Goal: Information Seeking & Learning: Learn about a topic

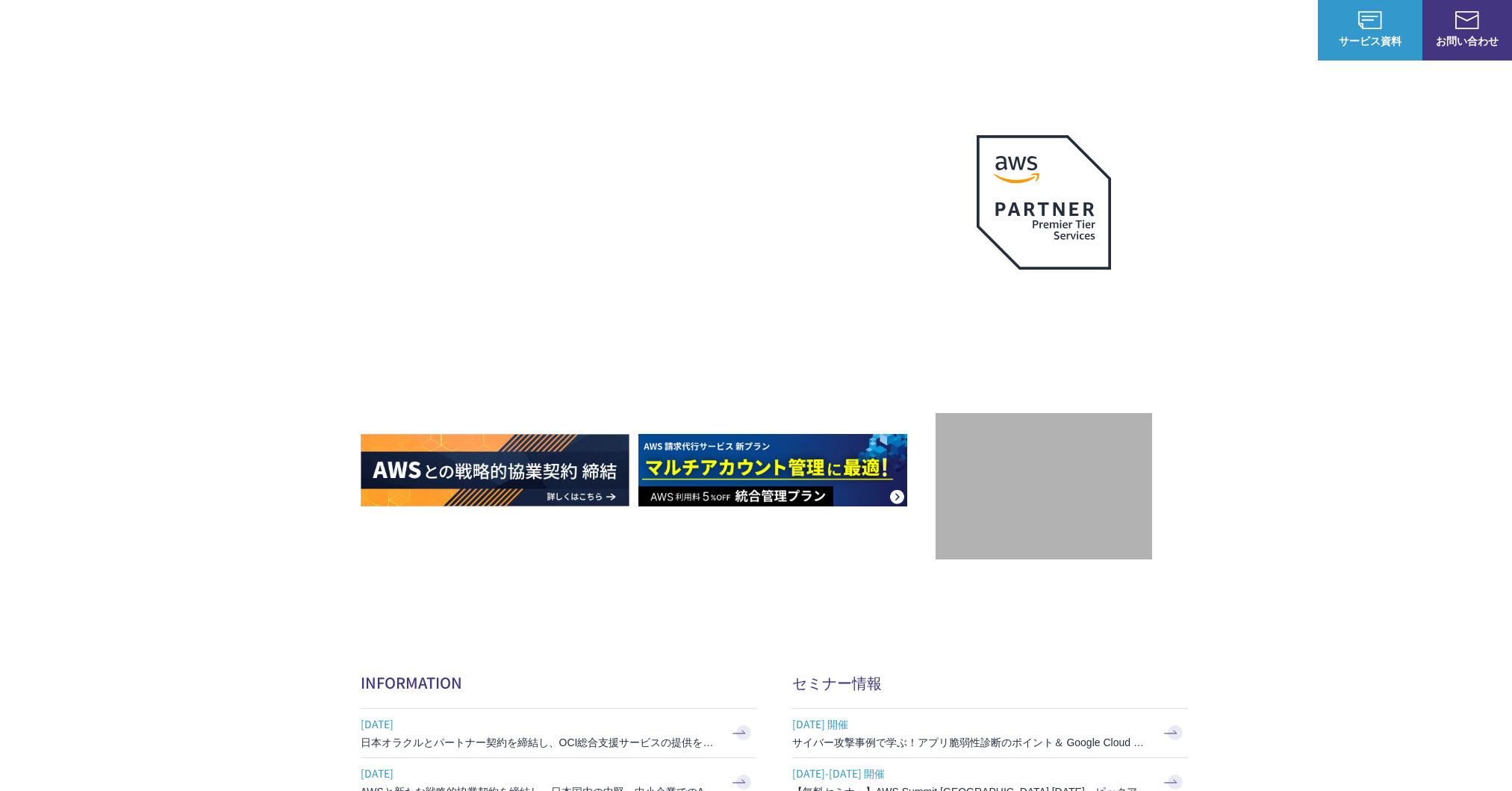
click at [464, 122] on link "AWS請求代行サービス" at bounding box center [425, 127] width 105 height 14
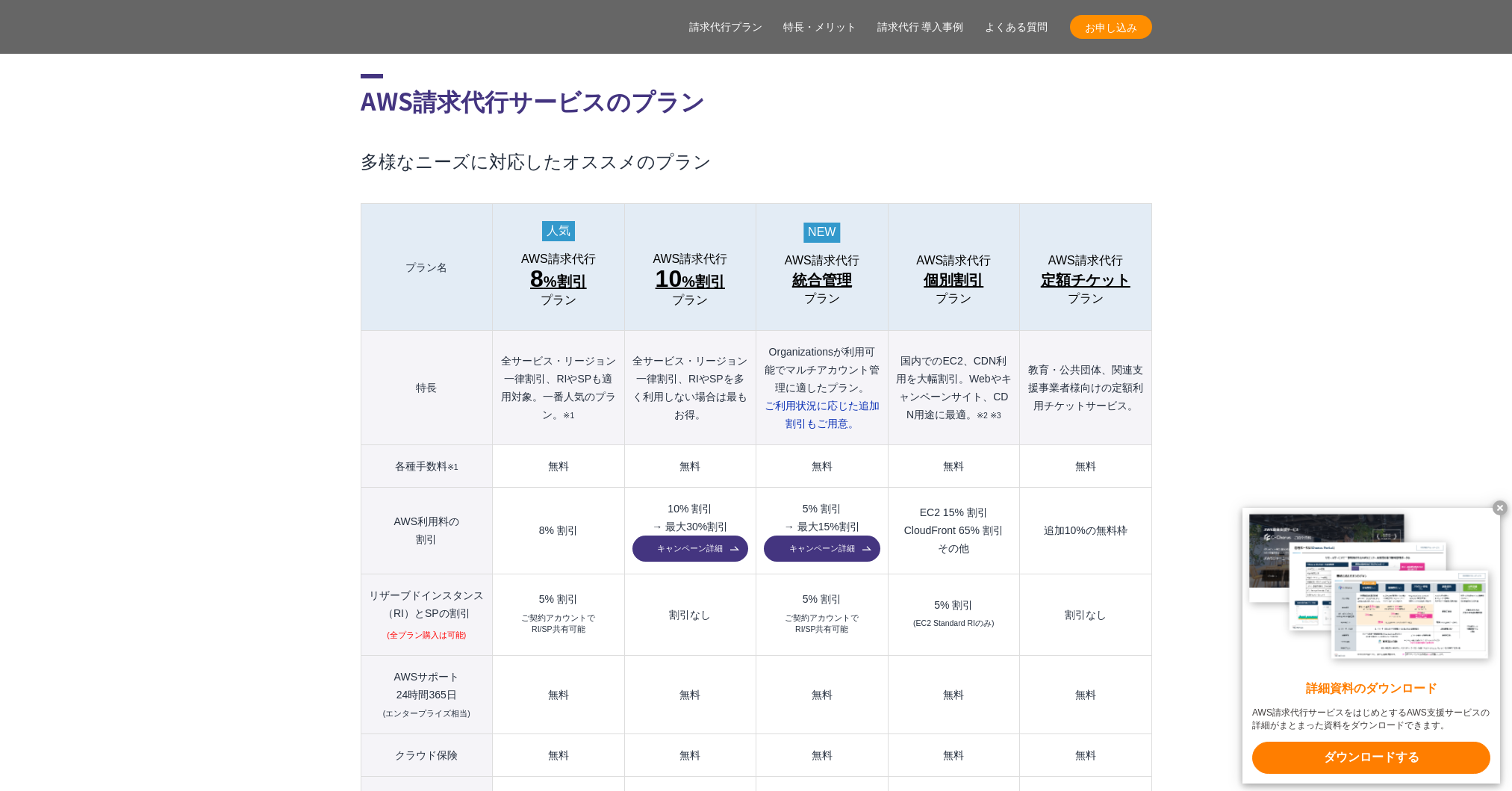
scroll to position [1607, 0]
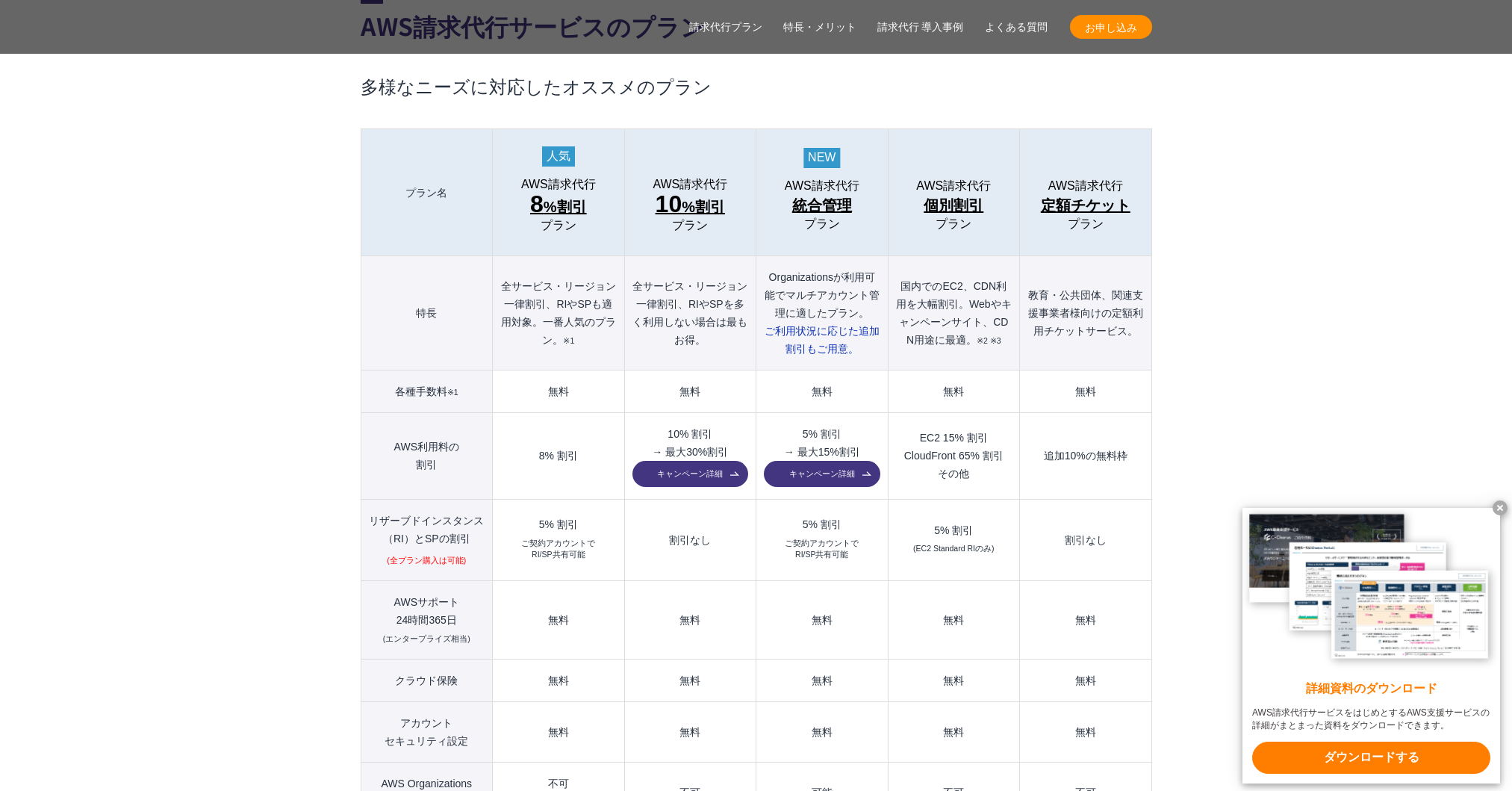
scroll to position [1625, 0]
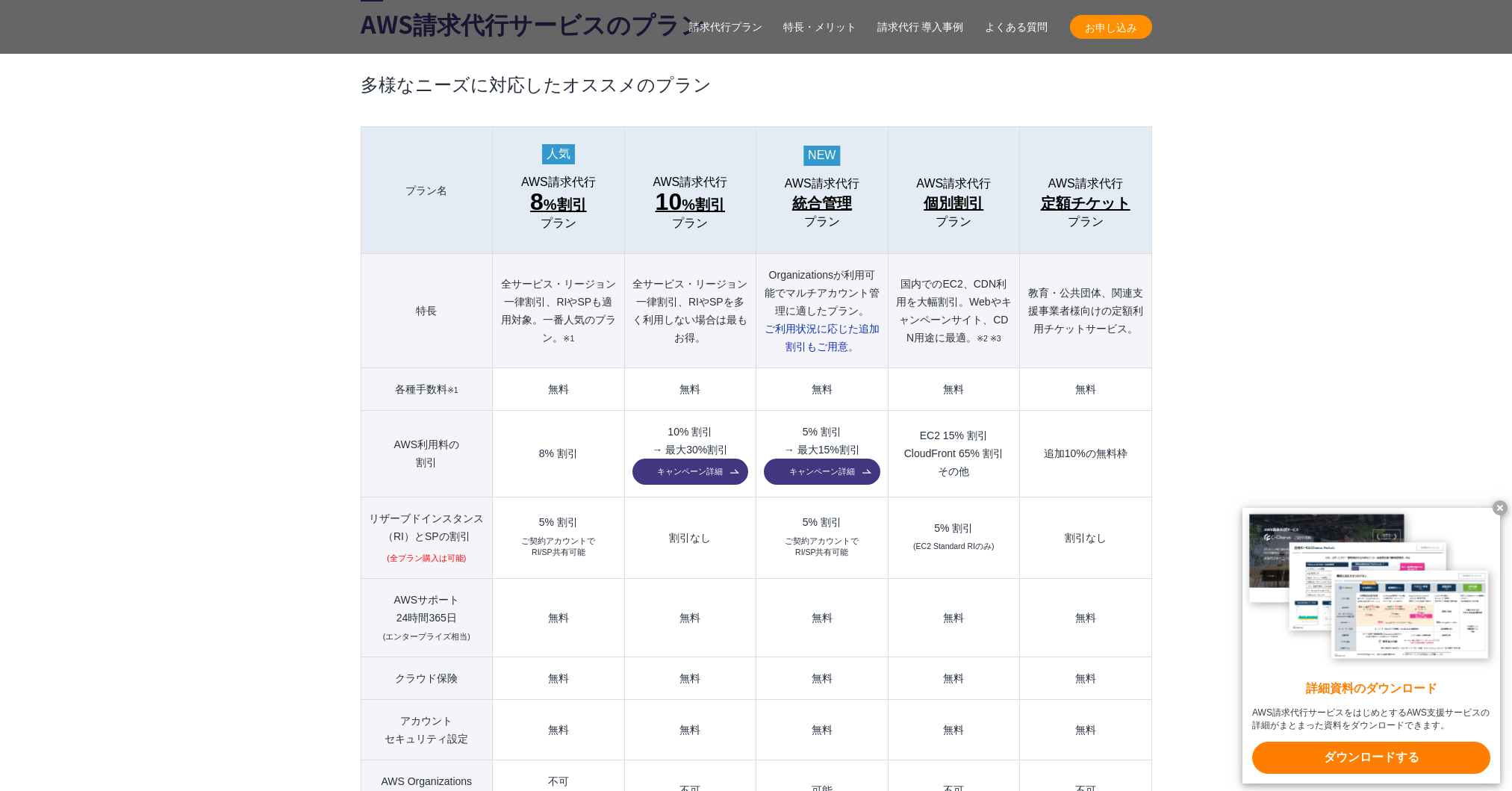
click at [560, 268] on th "全サービス・リージョン一律割引、RIやSPも適用対象。一番人気のプラン。 ※1" at bounding box center [558, 311] width 131 height 114
drag, startPoint x: 560, startPoint y: 268, endPoint x: 579, endPoint y: 269, distance: 19.0
click at [579, 269] on th "全サービス・リージョン一律割引、RIやSPも適用対象。一番人気のプラン。 ※1" at bounding box center [558, 311] width 131 height 114
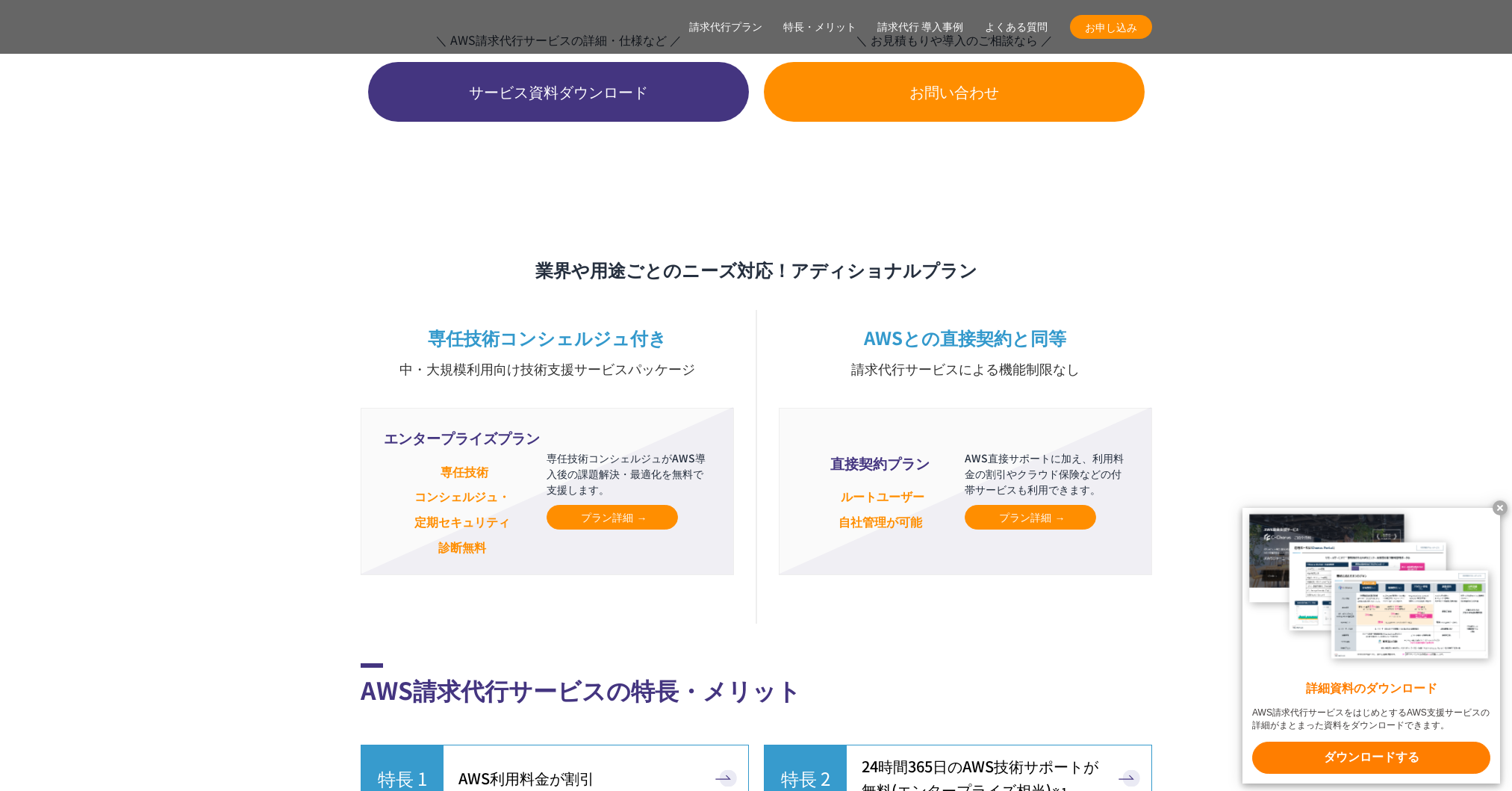
scroll to position [3738, 0]
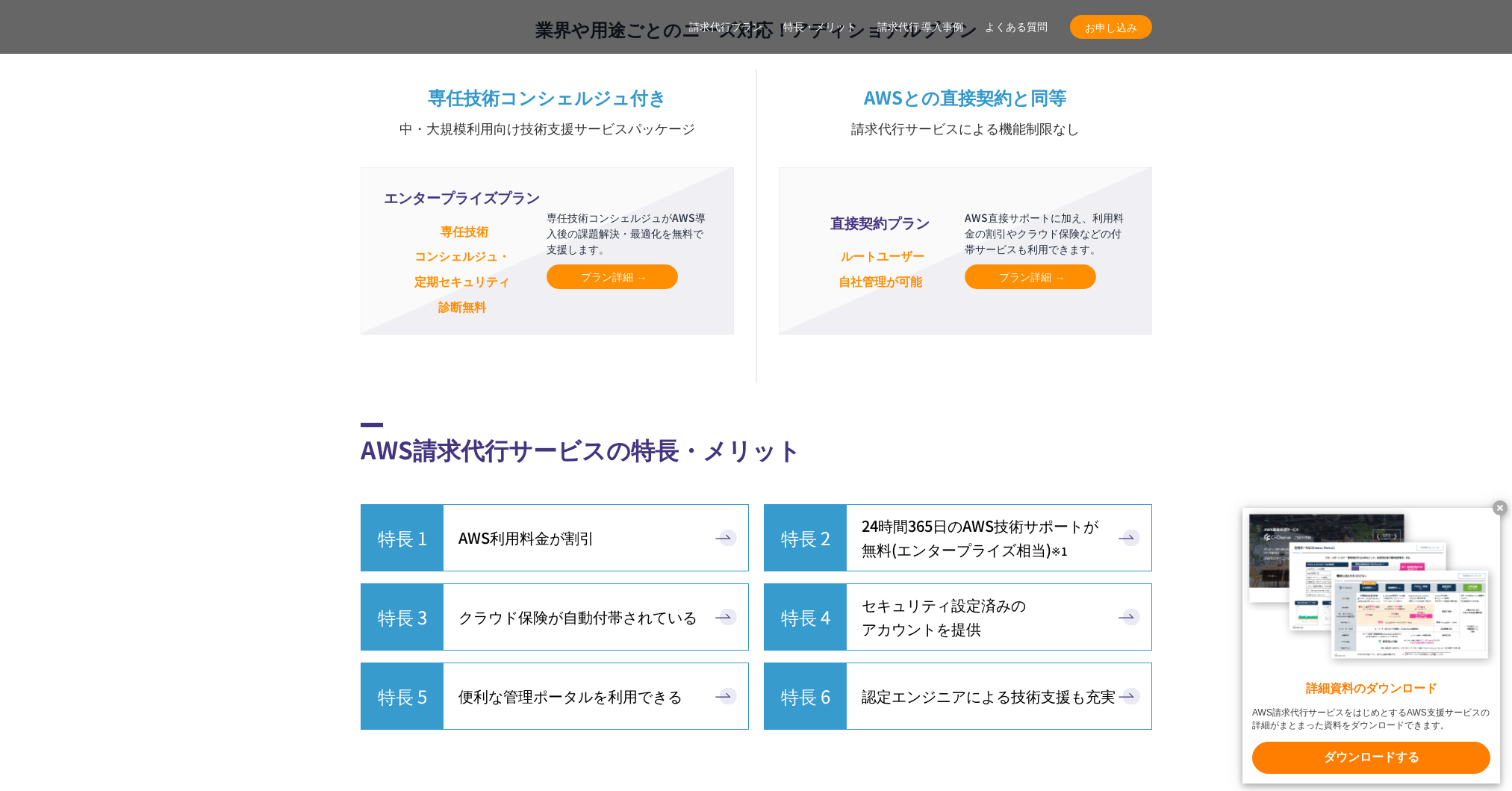
scroll to position [3748, 0]
click at [1498, 502] on x-t at bounding box center [1500, 507] width 15 height 14
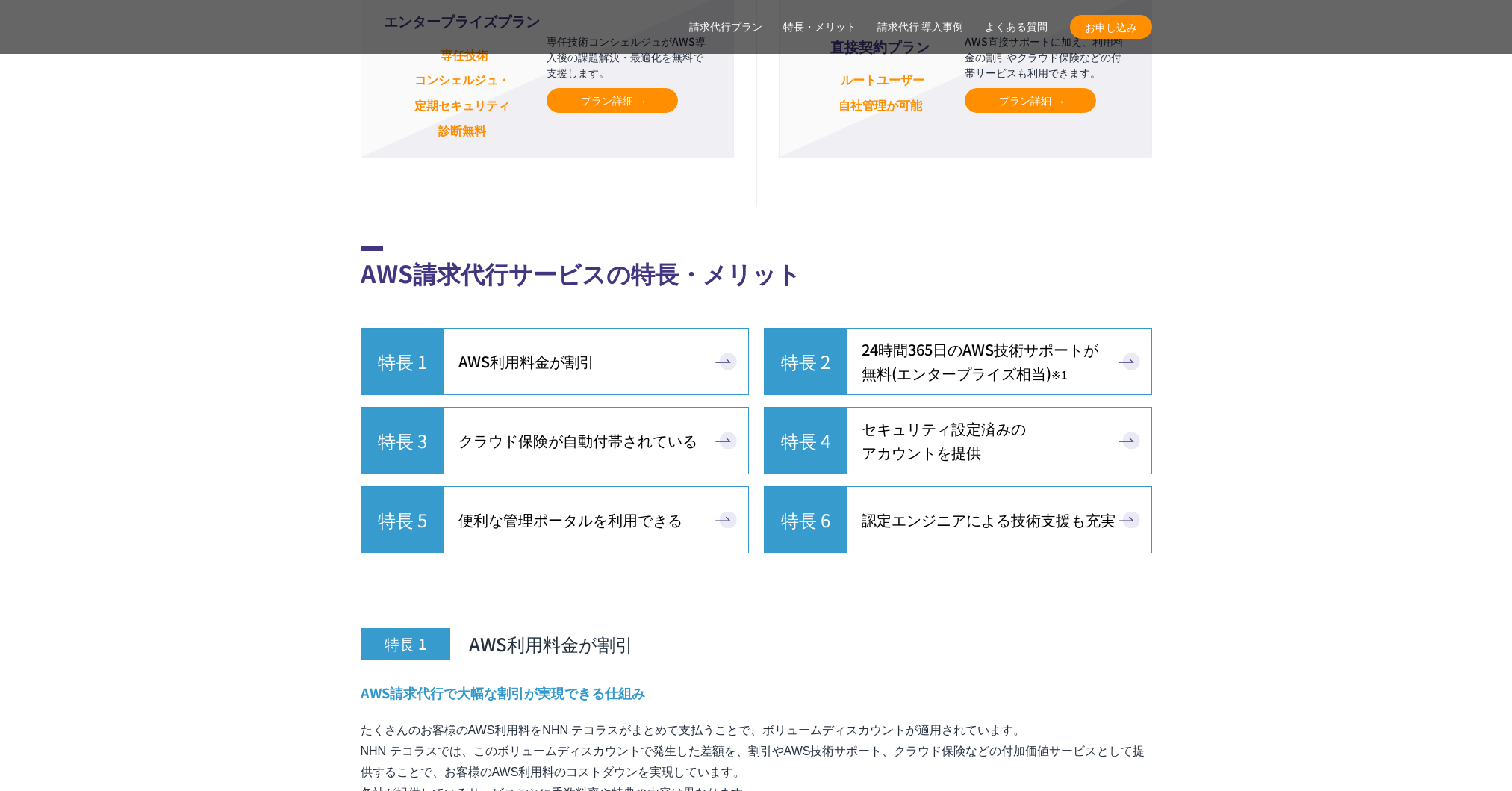
scroll to position [3928, 0]
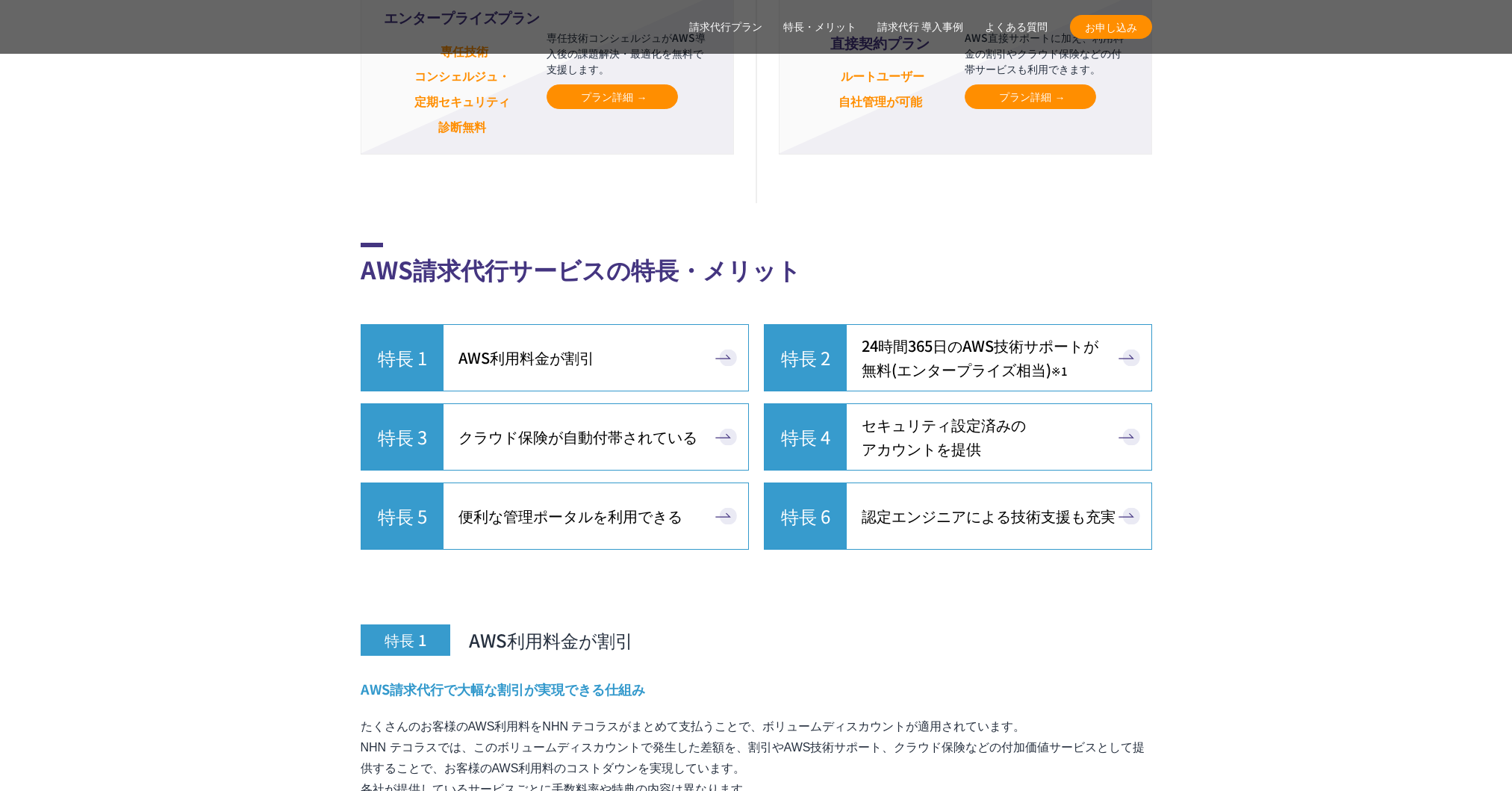
click at [957, 413] on span "セキュリティ設定済みの アカウントを提供" at bounding box center [944, 437] width 164 height 48
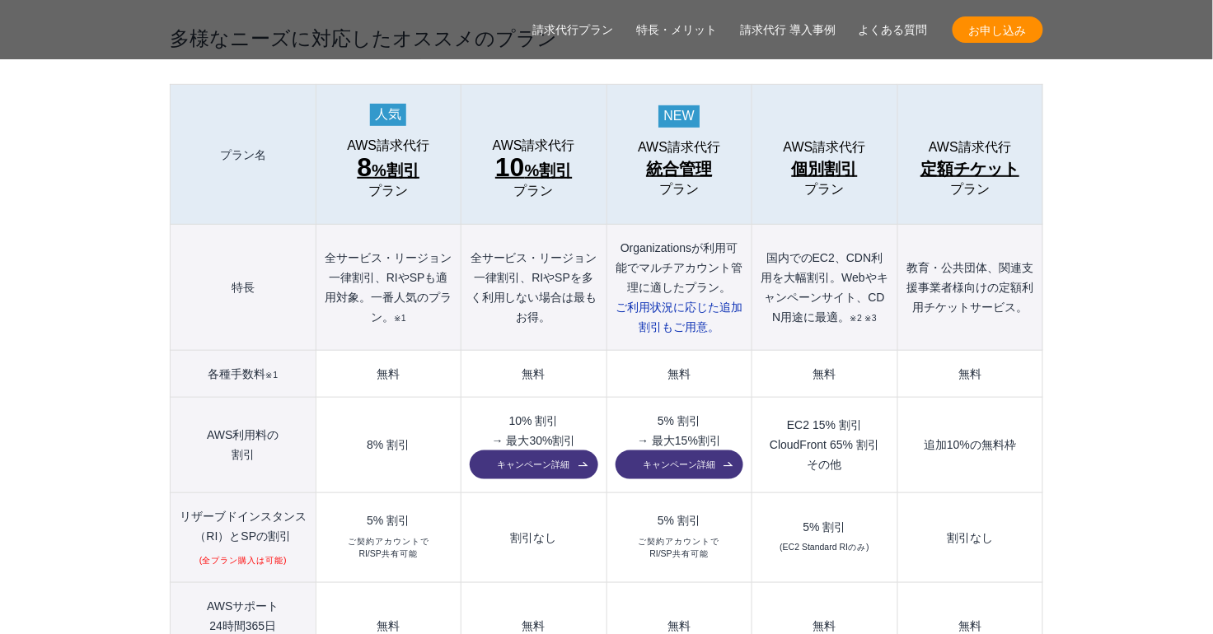
scroll to position [1849, 0]
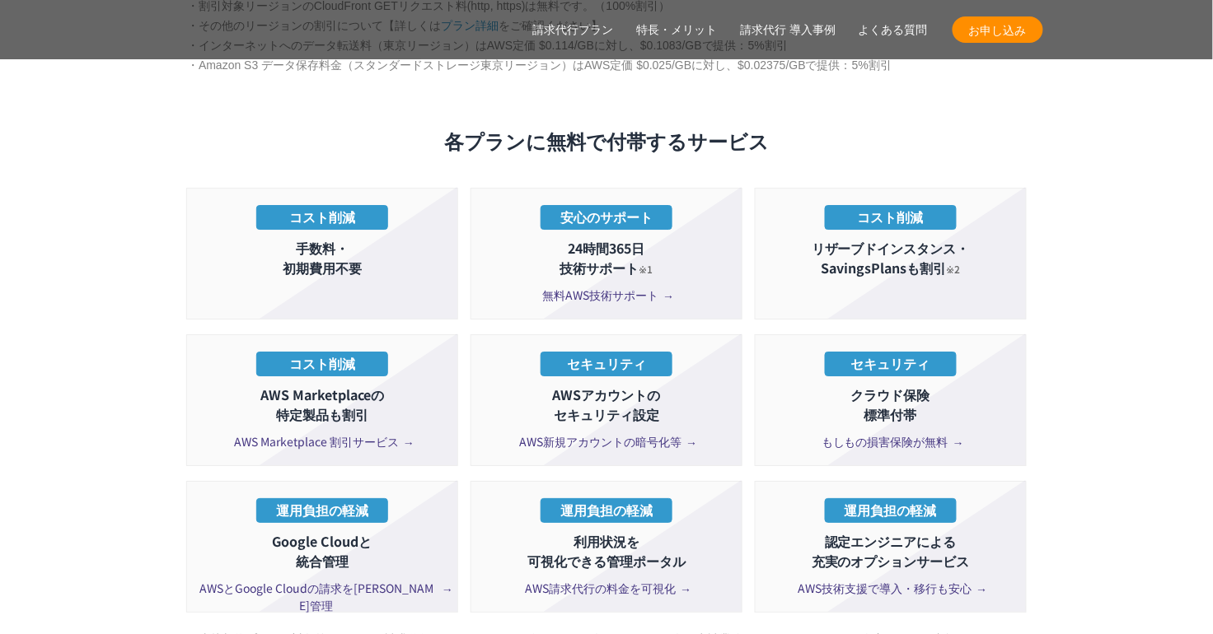
scroll to position [3100, 0]
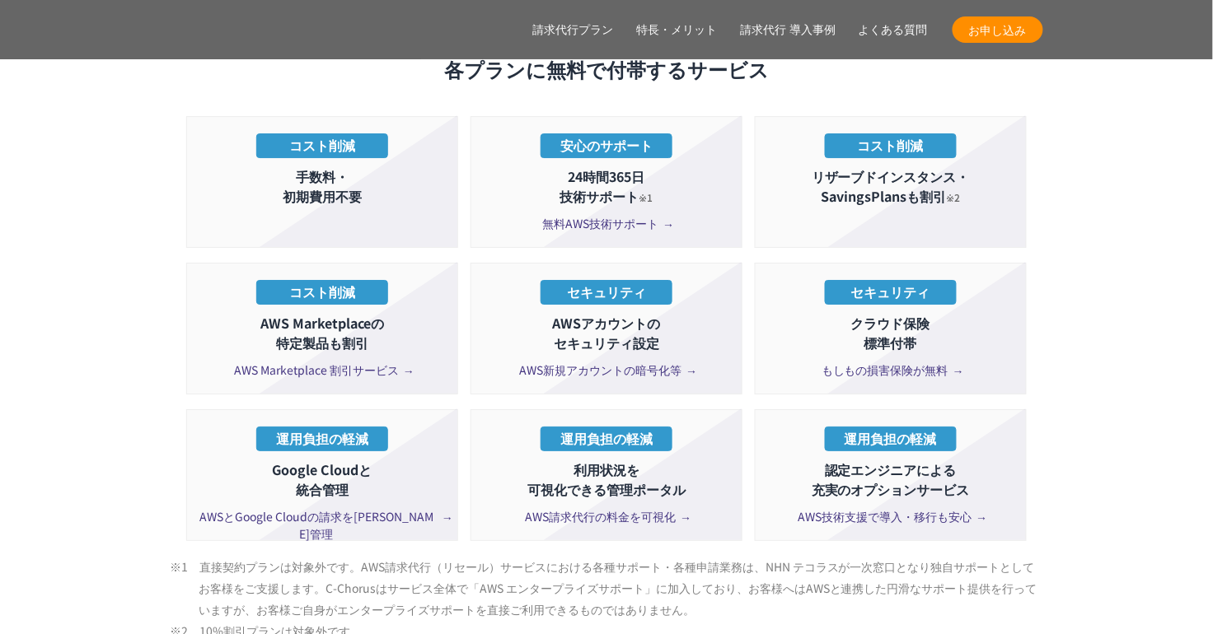
click at [629, 362] on span "AWS新規アカウントの暗号化等" at bounding box center [607, 370] width 174 height 17
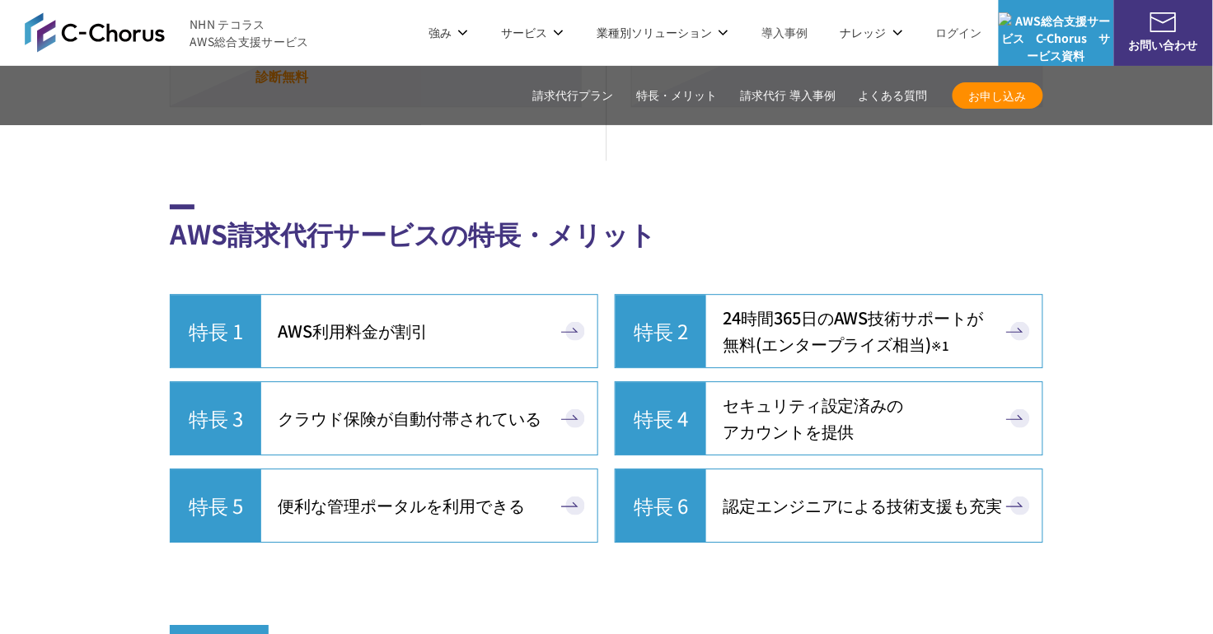
scroll to position [4375, 0]
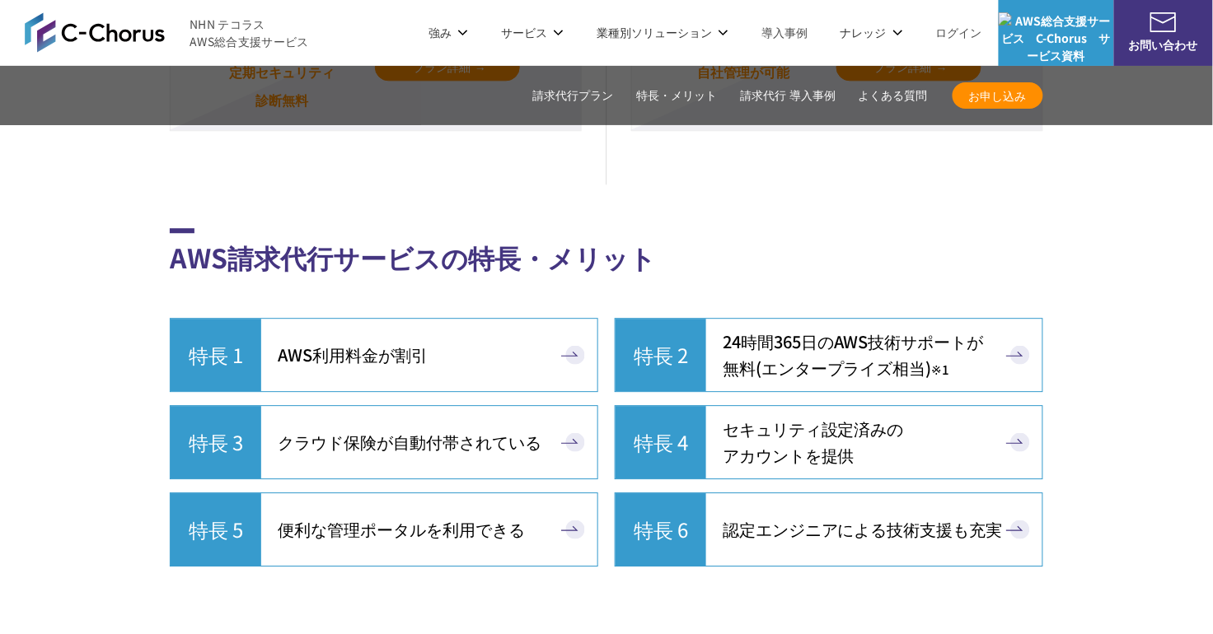
click at [762, 416] on span "セキュリティ設定済みの アカウントを提供" at bounding box center [813, 442] width 181 height 53
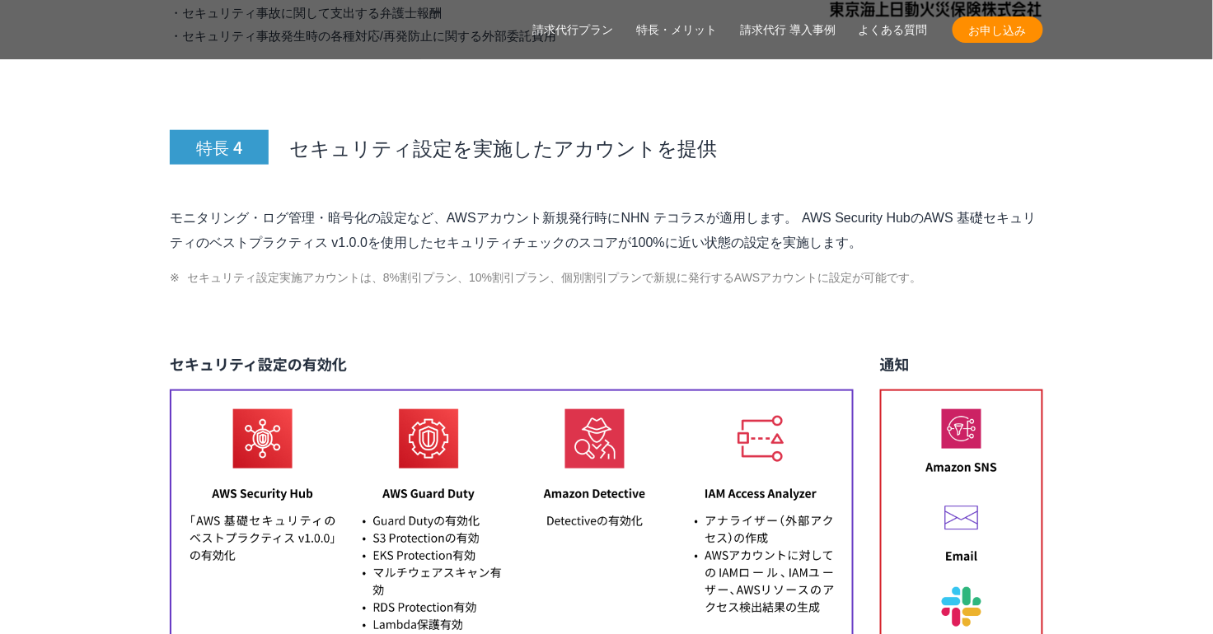
scroll to position [7081, 0]
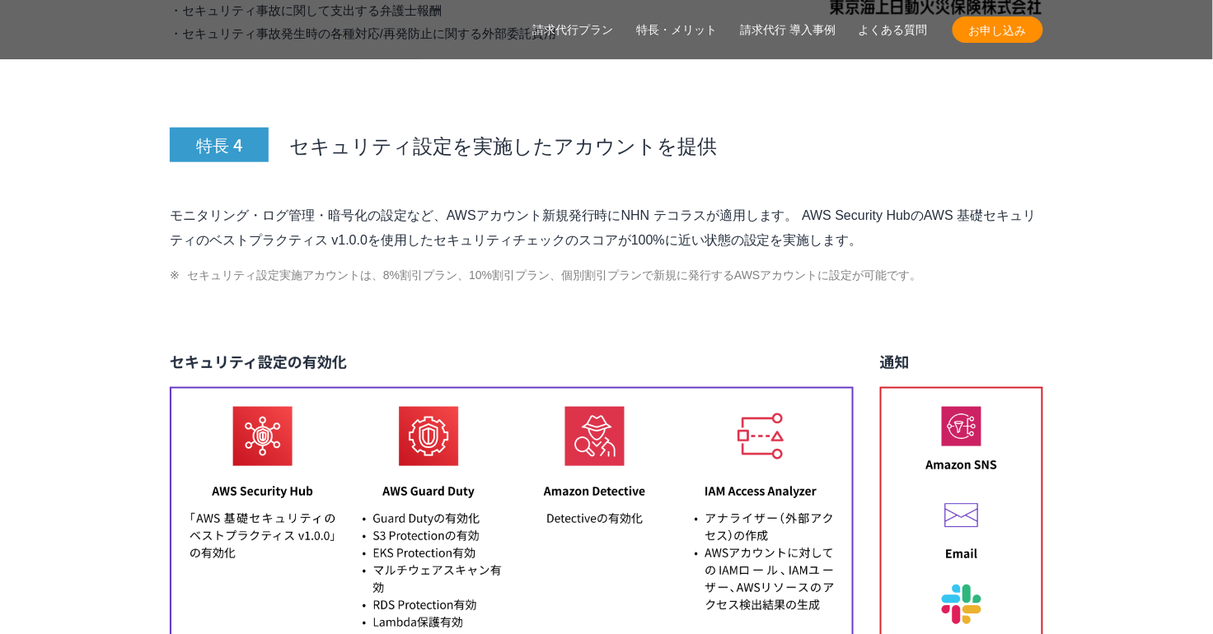
click at [948, 265] on li "セキュリティ設定実施アカウントは、8%割引プラン、10%割引プラン、個別割引プランで新規に発行するAWSアカウントに設定が可能です。" at bounding box center [606, 275] width 873 height 20
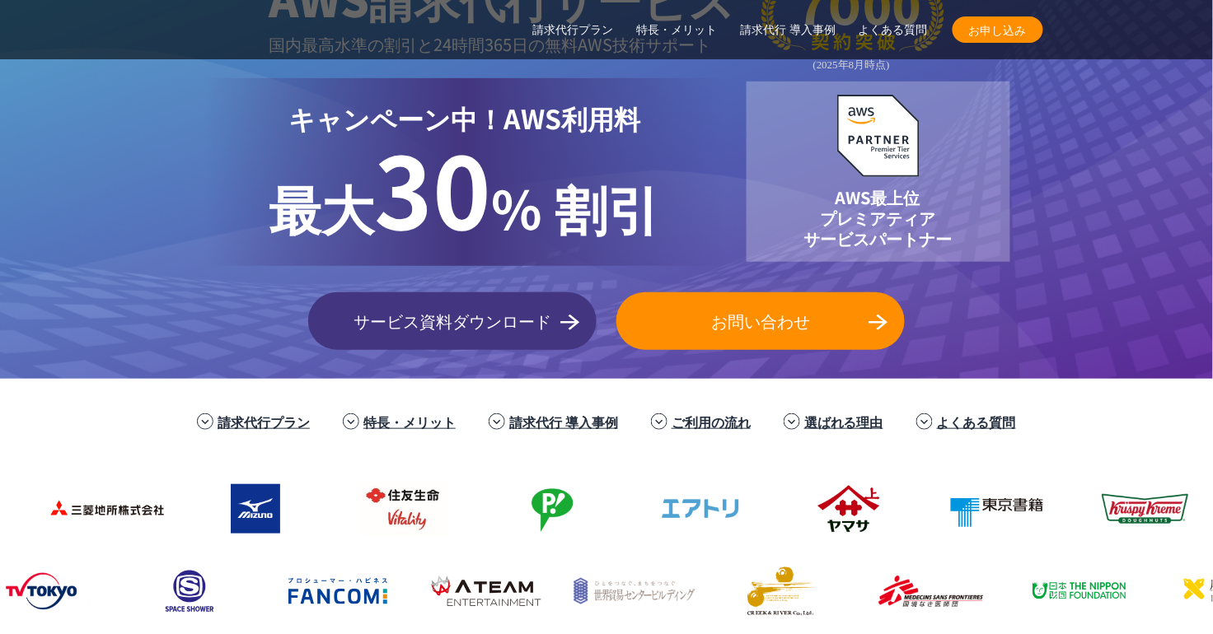
scroll to position [0, 0]
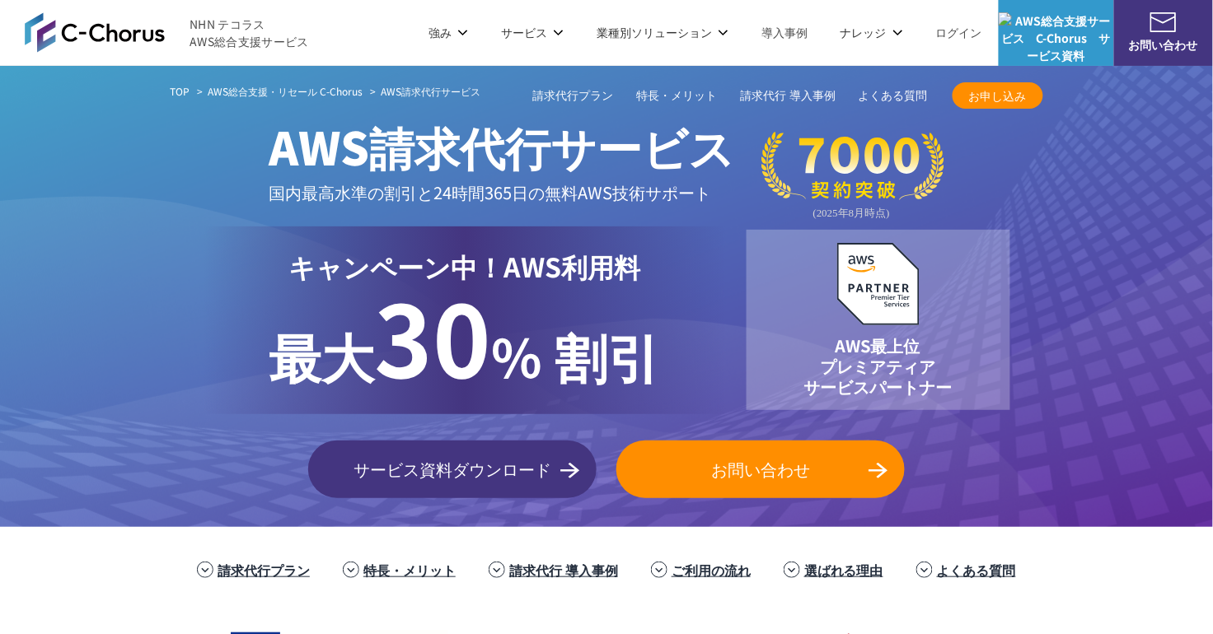
click at [600, 349] on p "最大 30 % 割引" at bounding box center [464, 340] width 391 height 109
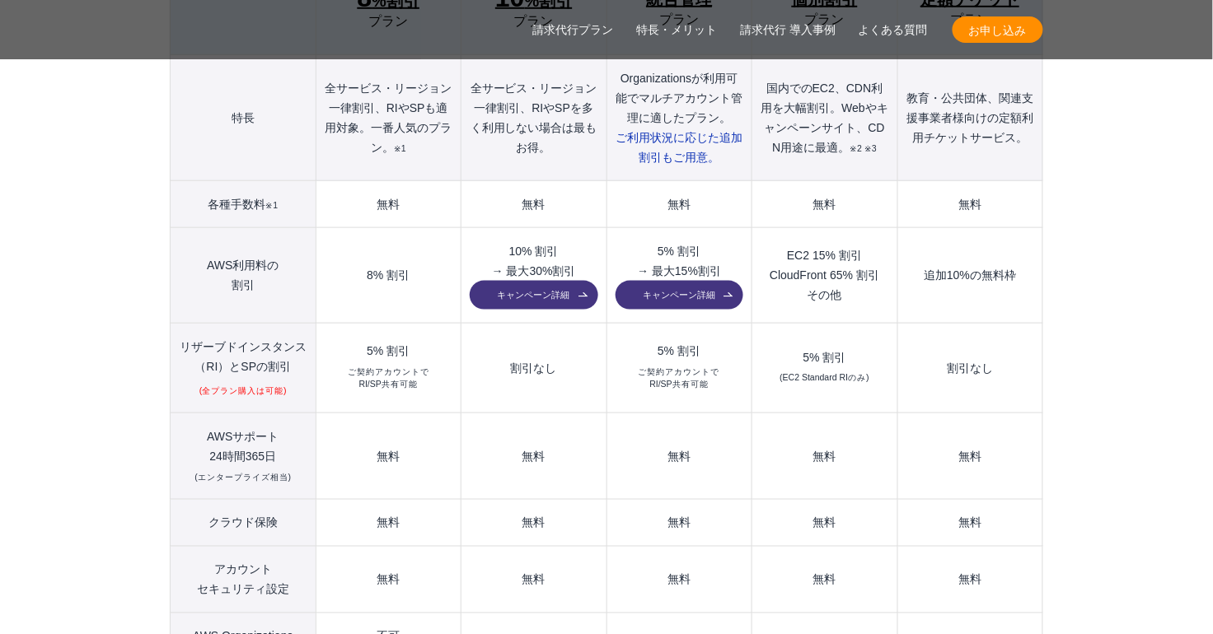
scroll to position [2019, 0]
click at [213, 413] on th "AWSサポート 24時間365日 (エンタープライズ相当)" at bounding box center [244, 456] width 146 height 87
drag, startPoint x: 213, startPoint y: 401, endPoint x: 275, endPoint y: 418, distance: 64.0
click at [275, 418] on th "AWSサポート 24時間365日 (エンタープライズ相当)" at bounding box center [244, 456] width 146 height 87
click at [377, 417] on td "無料" at bounding box center [388, 456] width 145 height 87
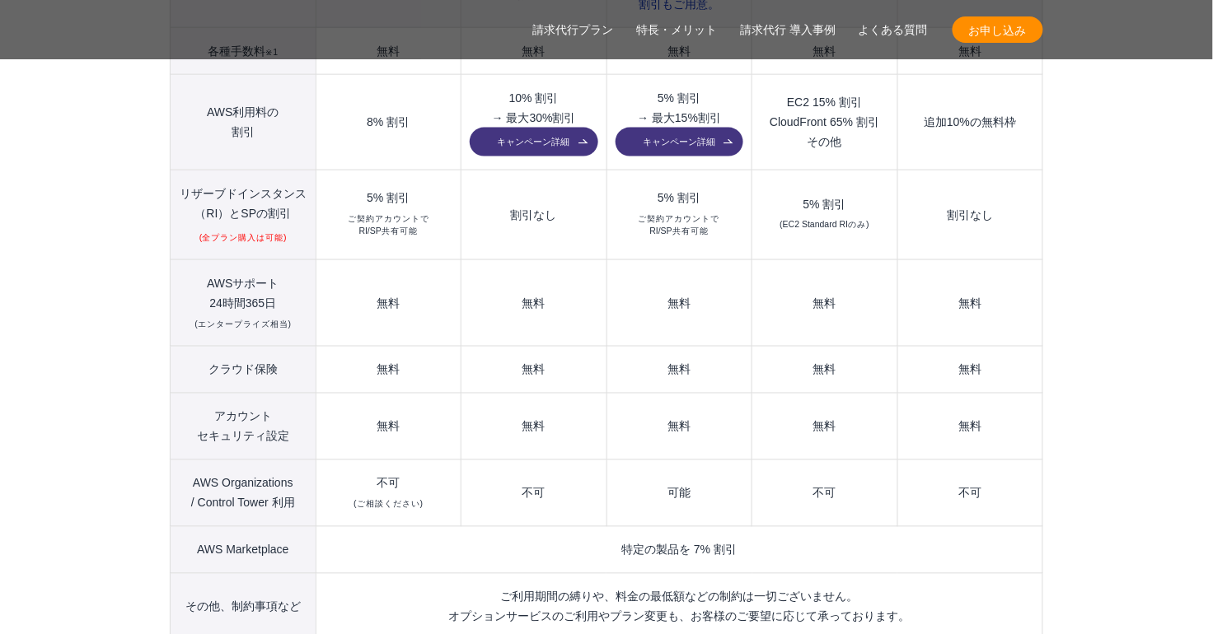
scroll to position [2188, 0]
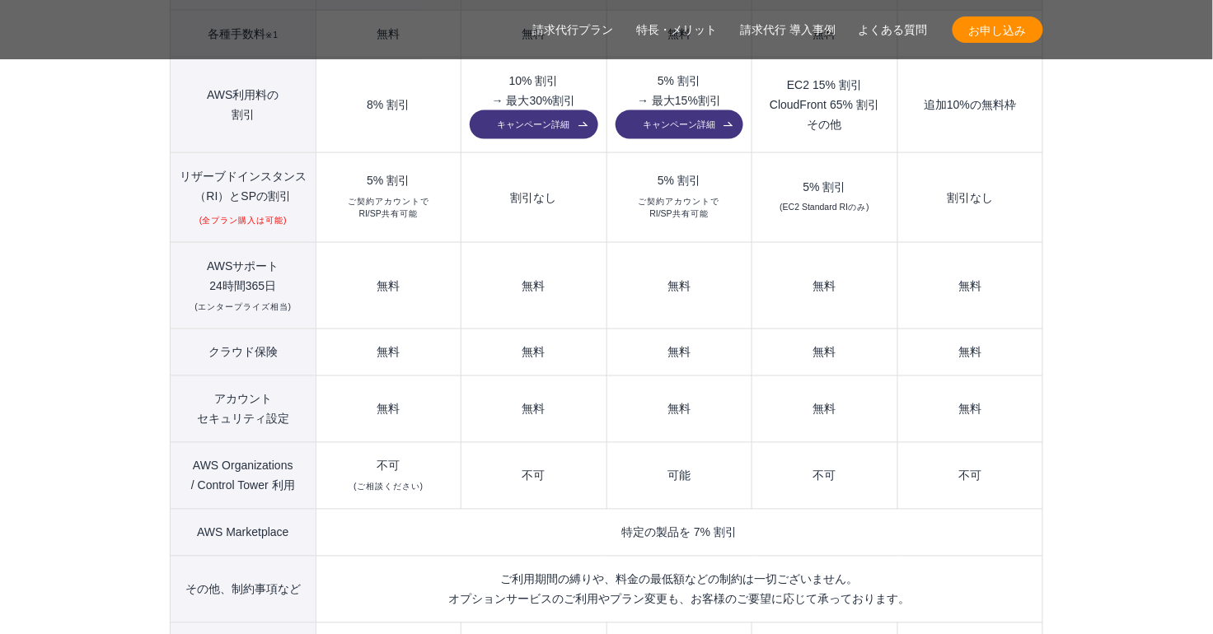
click at [197, 443] on th "AWS Organizations / Control Tower 利用" at bounding box center [244, 476] width 146 height 67
drag, startPoint x: 197, startPoint y: 437, endPoint x: 237, endPoint y: 437, distance: 40.4
click at [237, 443] on th "AWS Organizations / Control Tower 利用" at bounding box center [244, 476] width 146 height 67
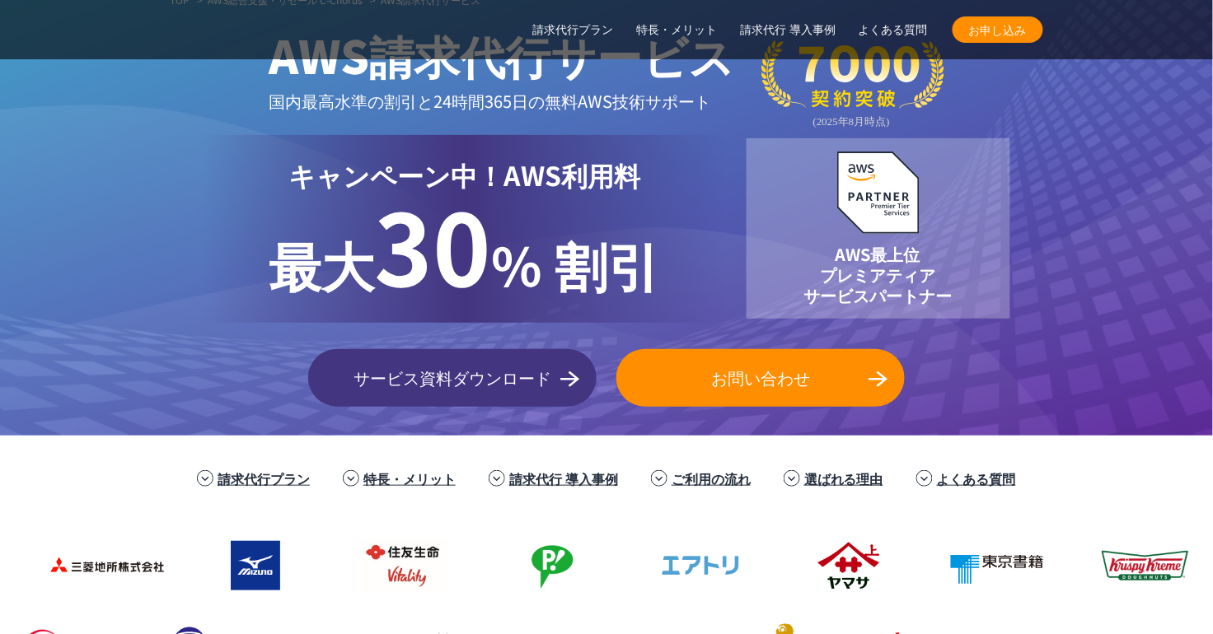
scroll to position [92, 0]
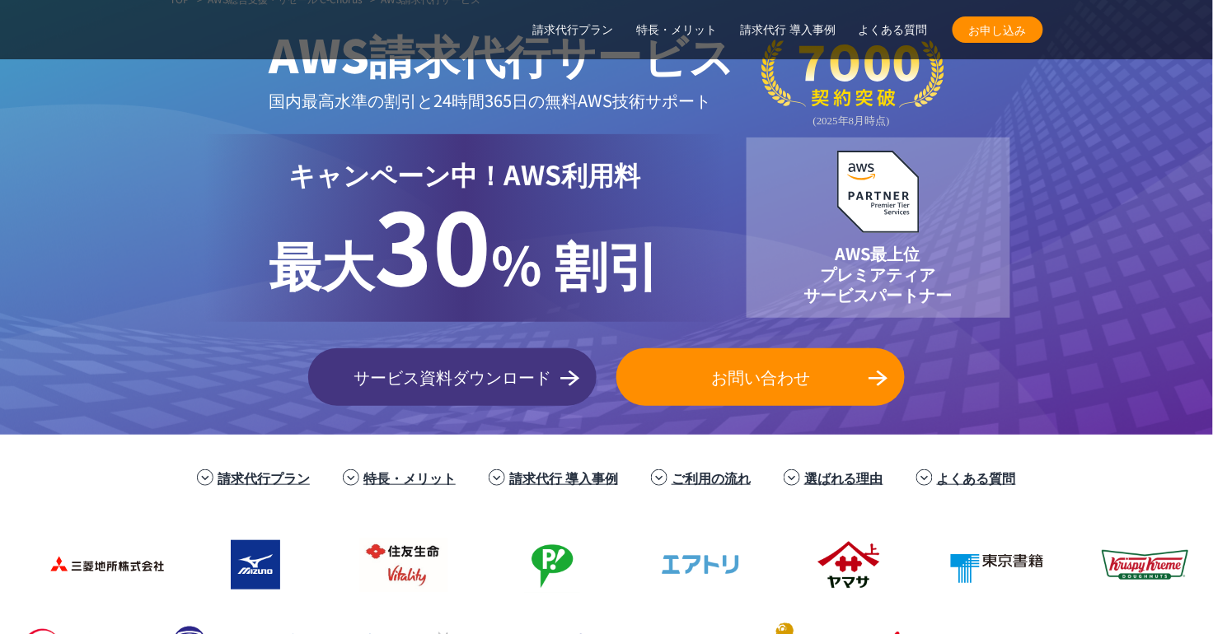
click at [854, 258] on p "AWS最上位 プレミアティア サービスパートナー" at bounding box center [877, 274] width 148 height 62
drag, startPoint x: 854, startPoint y: 258, endPoint x: 921, endPoint y: 258, distance: 67.6
click at [896, 258] on p "AWS最上位 プレミアティア サービスパートナー" at bounding box center [877, 274] width 148 height 62
click at [924, 258] on p "AWS最上位 プレミアティア サービスパートナー" at bounding box center [877, 274] width 148 height 62
drag, startPoint x: 924, startPoint y: 257, endPoint x: 856, endPoint y: 252, distance: 68.6
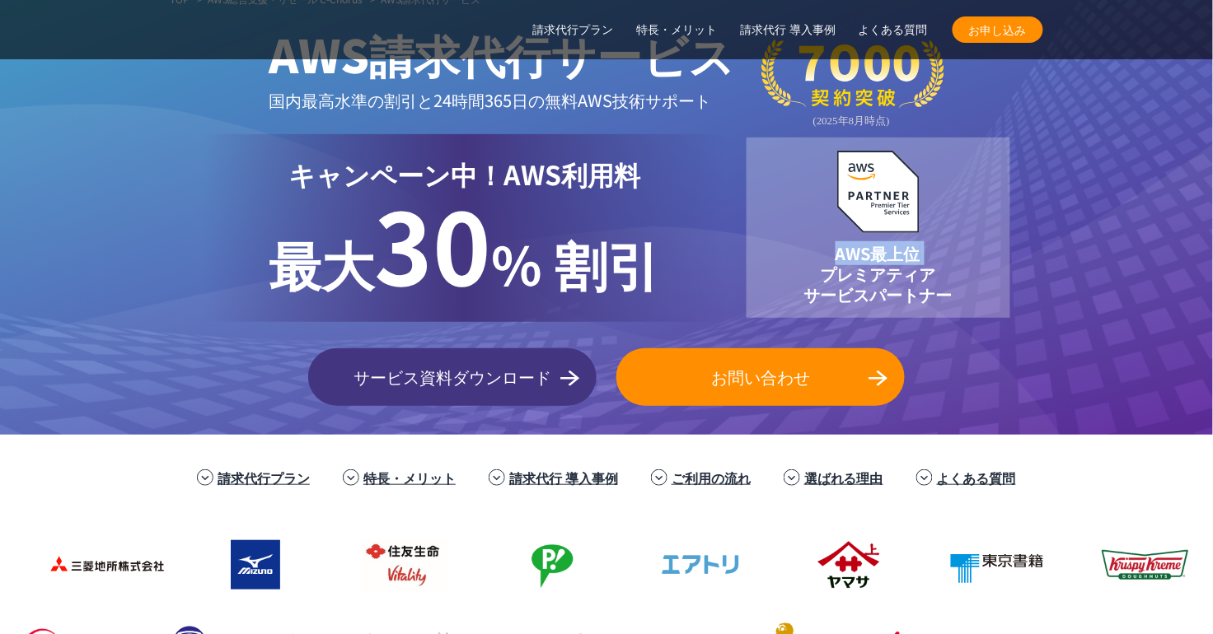
click at [856, 252] on p "AWS最上位 プレミアティア サービスパートナー" at bounding box center [877, 274] width 148 height 62
click at [1050, 265] on div "TOP AWS総合支援・リセール C-Chorus AWS請求代行サービス AWS請求代行サービス 国内最高水準の割引と 24時間365日の無料AWS技術サポ…" at bounding box center [606, 204] width 1213 height 461
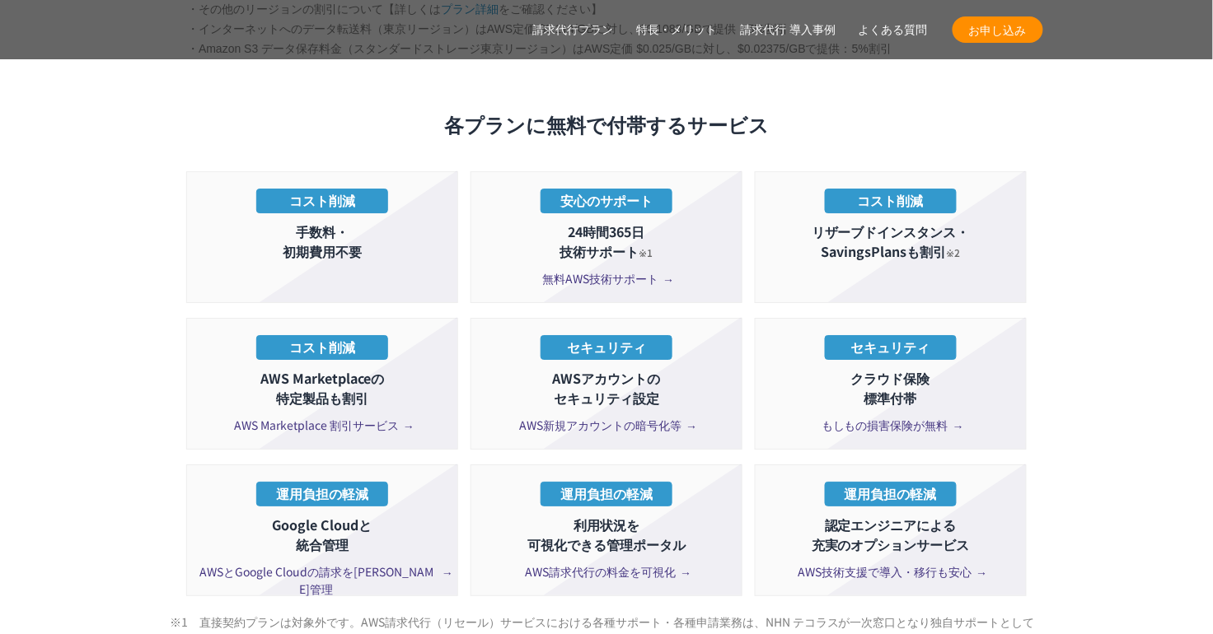
scroll to position [3156, 0]
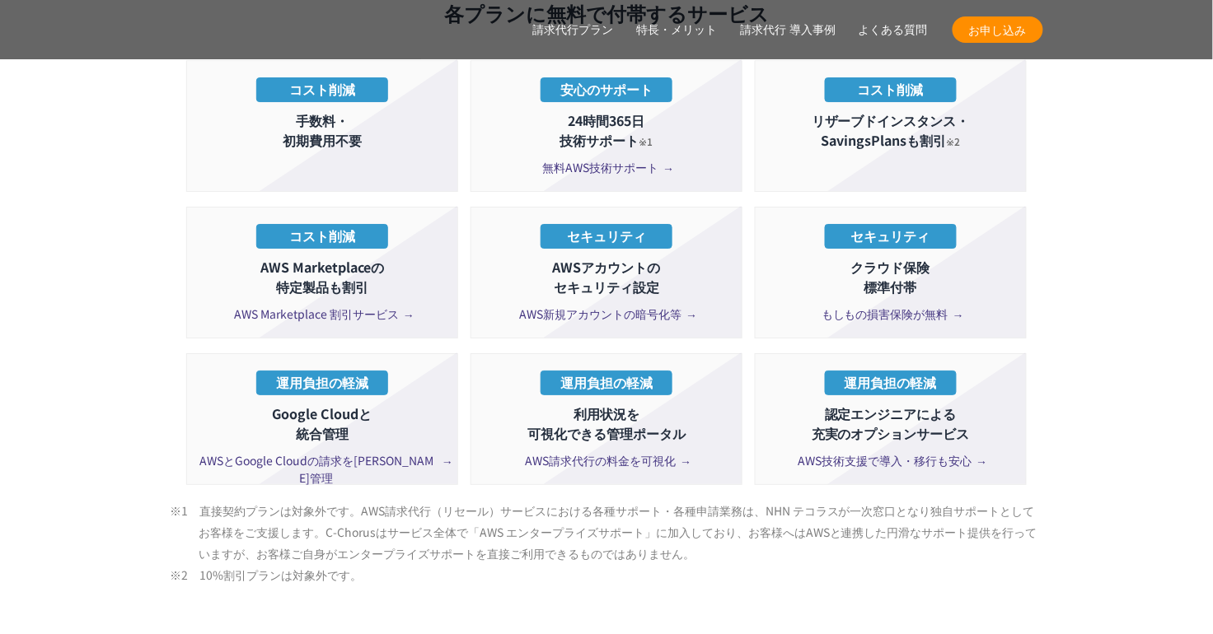
click at [618, 306] on span "AWS新規アカウントの暗号化等" at bounding box center [607, 314] width 174 height 17
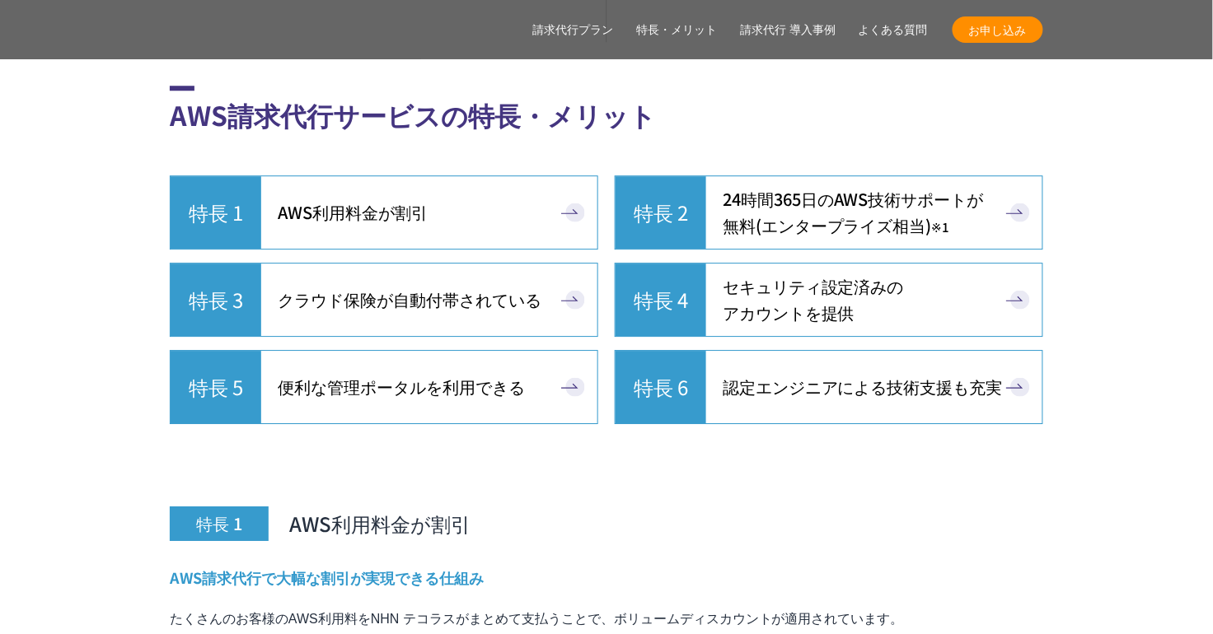
scroll to position [7098, 0]
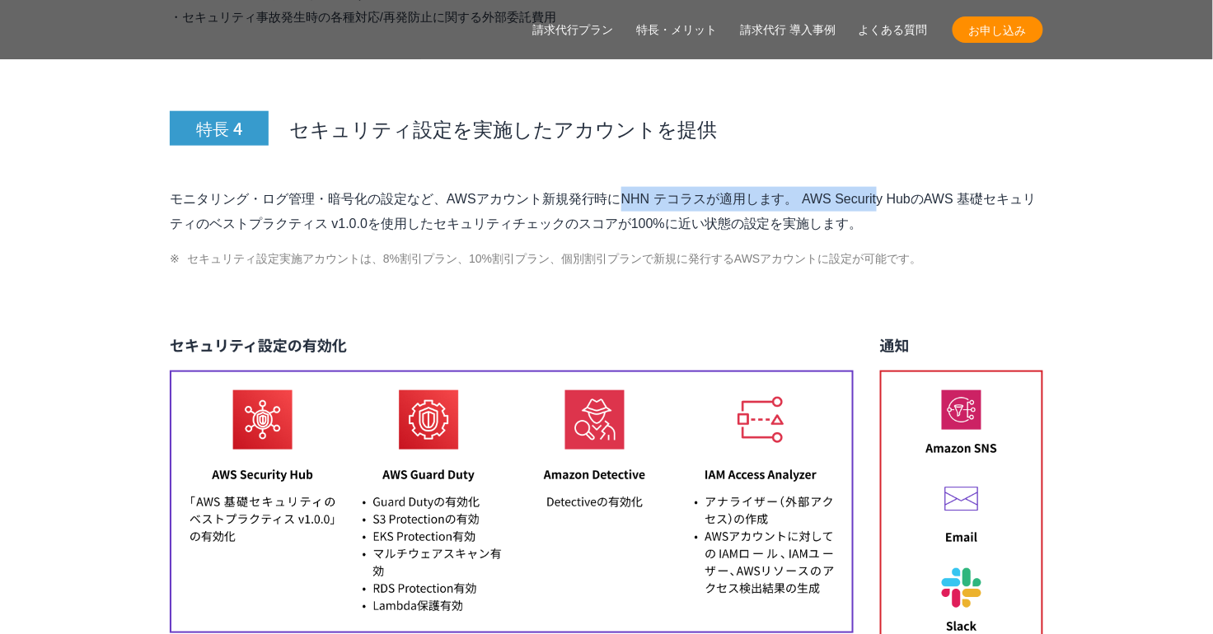
drag, startPoint x: 438, startPoint y: 162, endPoint x: 756, endPoint y: 162, distance: 317.2
click at [756, 187] on p "モニタリング・ログ管理・暗号化の設定など、AWSアカウント新規発行時にNHN テコラスが適用します。 AWS Security HubのAWS 基礎セキュリテ…" at bounding box center [606, 211] width 873 height 49
click at [183, 187] on p "モニタリング・ログ管理・暗号化の設定など、AWSアカウント新規発行時にNHN テコラスが適用します。 AWS Security HubのAWS 基礎セキュリテ…" at bounding box center [606, 211] width 873 height 49
drag, startPoint x: 183, startPoint y: 160, endPoint x: 849, endPoint y: 188, distance: 666.3
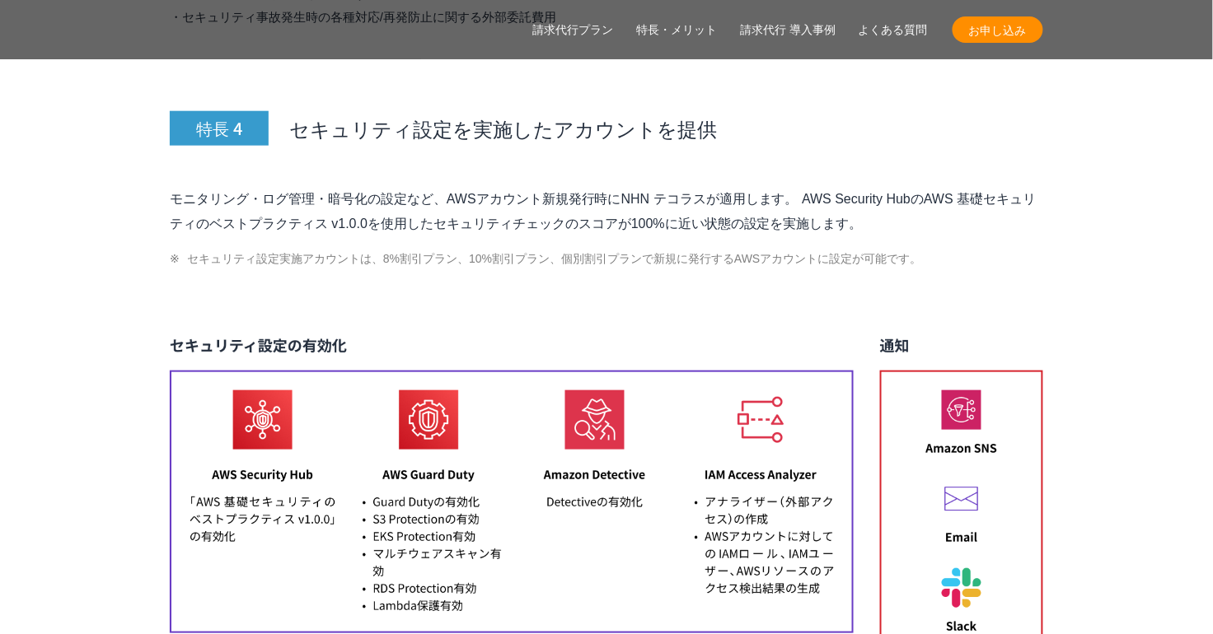
click at [849, 188] on p "モニタリング・ログ管理・暗号化の設定など、AWSアカウント新規発行時にNHN テコラスが適用します。 AWS Security HubのAWS 基礎セキュリテ…" at bounding box center [606, 211] width 873 height 49
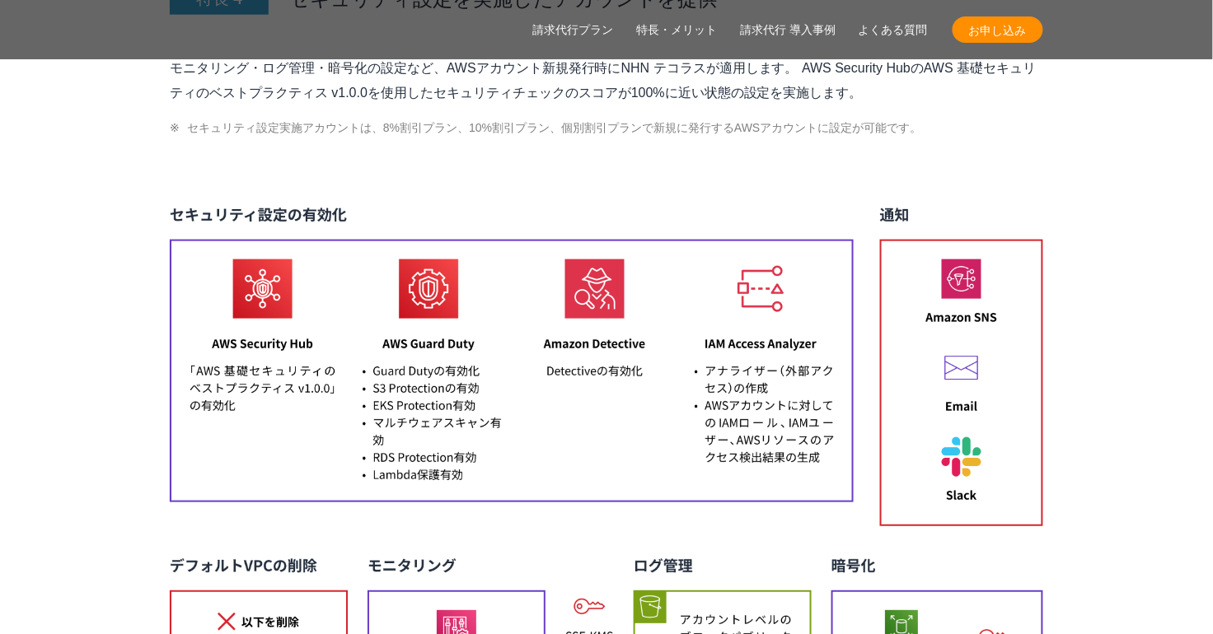
scroll to position [7259, 0]
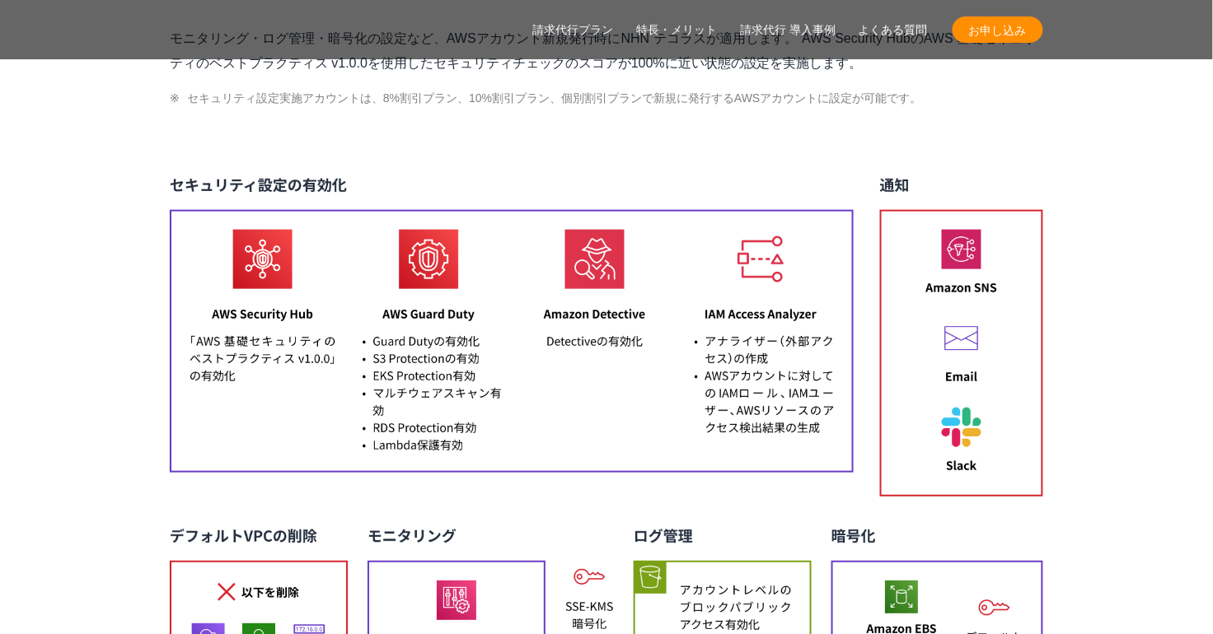
click at [520, 397] on img at bounding box center [606, 539] width 873 height 734
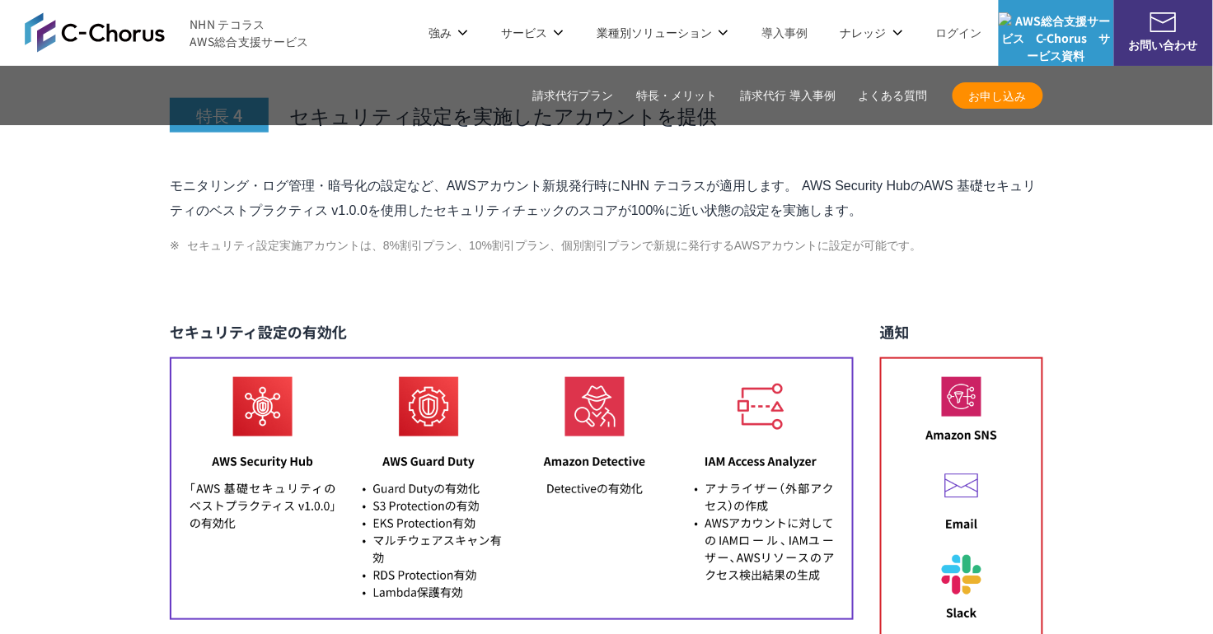
scroll to position [7086, 0]
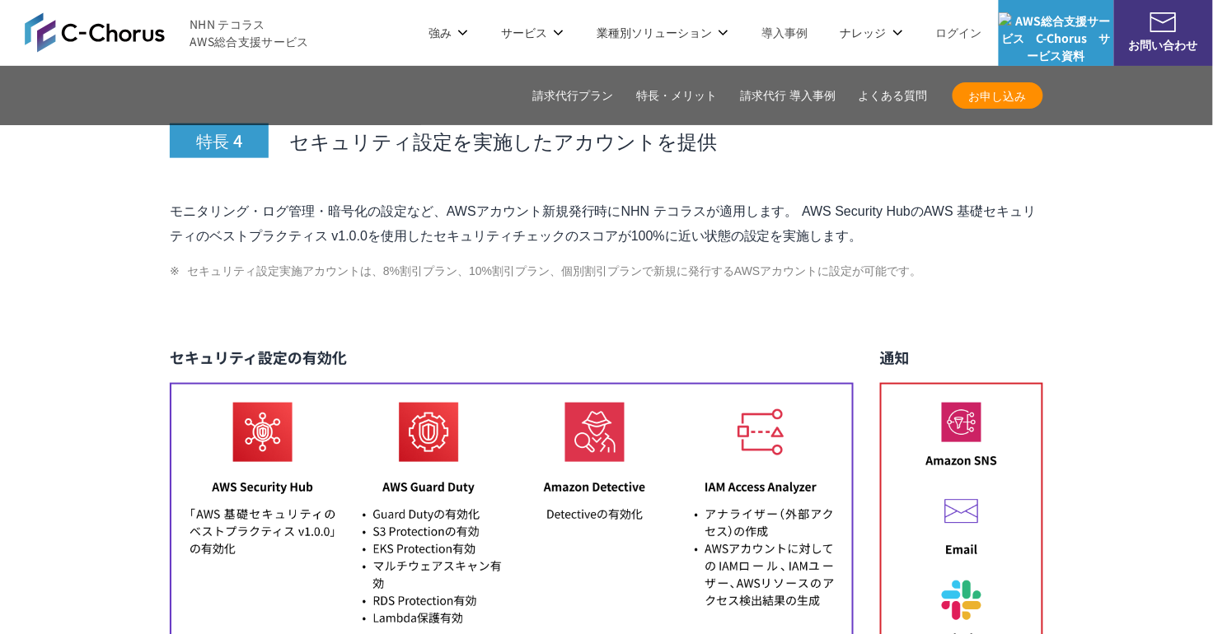
click at [549, 258] on div "特長 4 セキュリティ設定を実施したアカウントを提供 モニタリング・ログ管理・暗号化の設定など、AWSアカウント新規発行時にNHN テコラスが適用します。 A…" at bounding box center [606, 564] width 873 height 1031
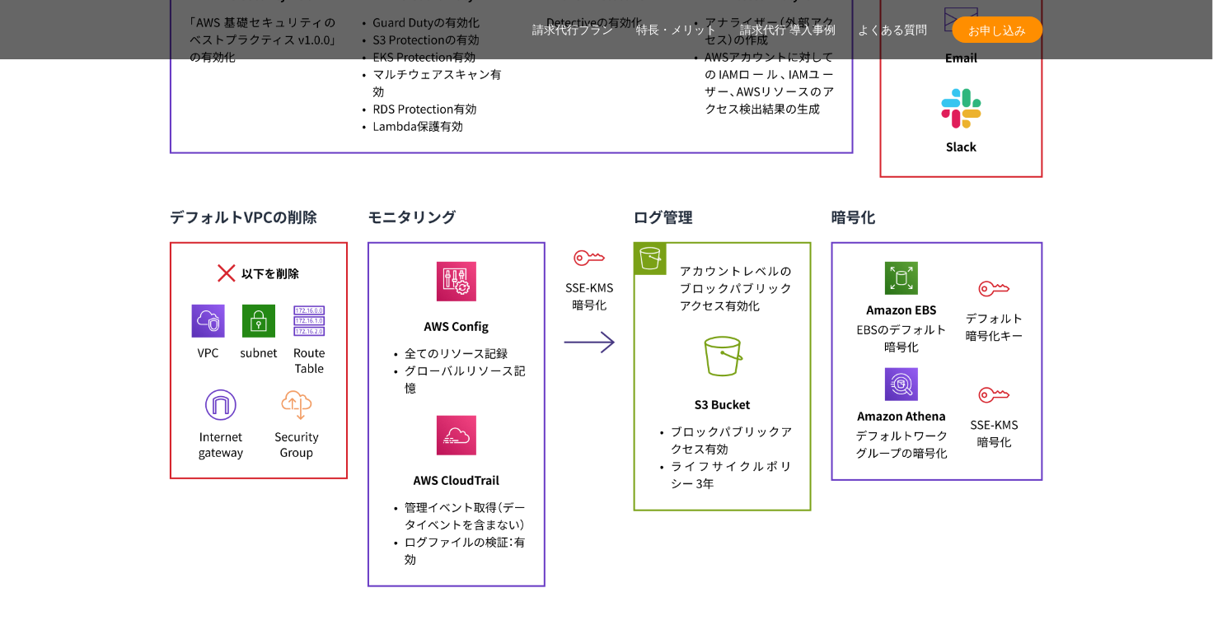
scroll to position [7579, 0]
click at [624, 520] on img at bounding box center [606, 219] width 873 height 734
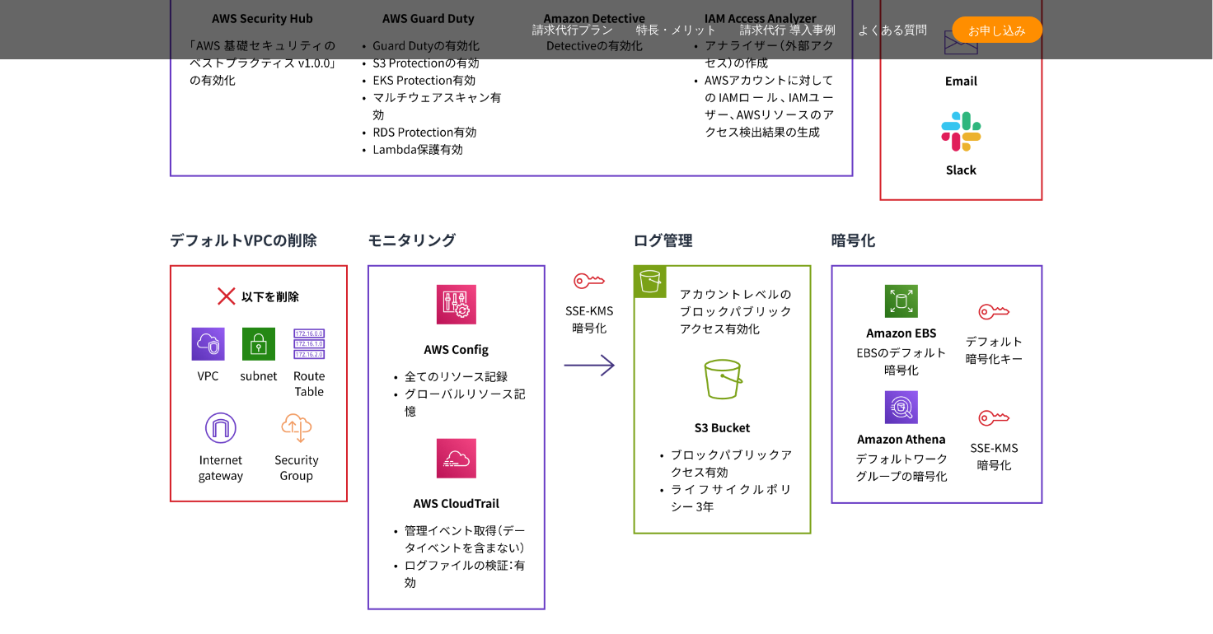
scroll to position [7567, 0]
